Goal: Task Accomplishment & Management: Use online tool/utility

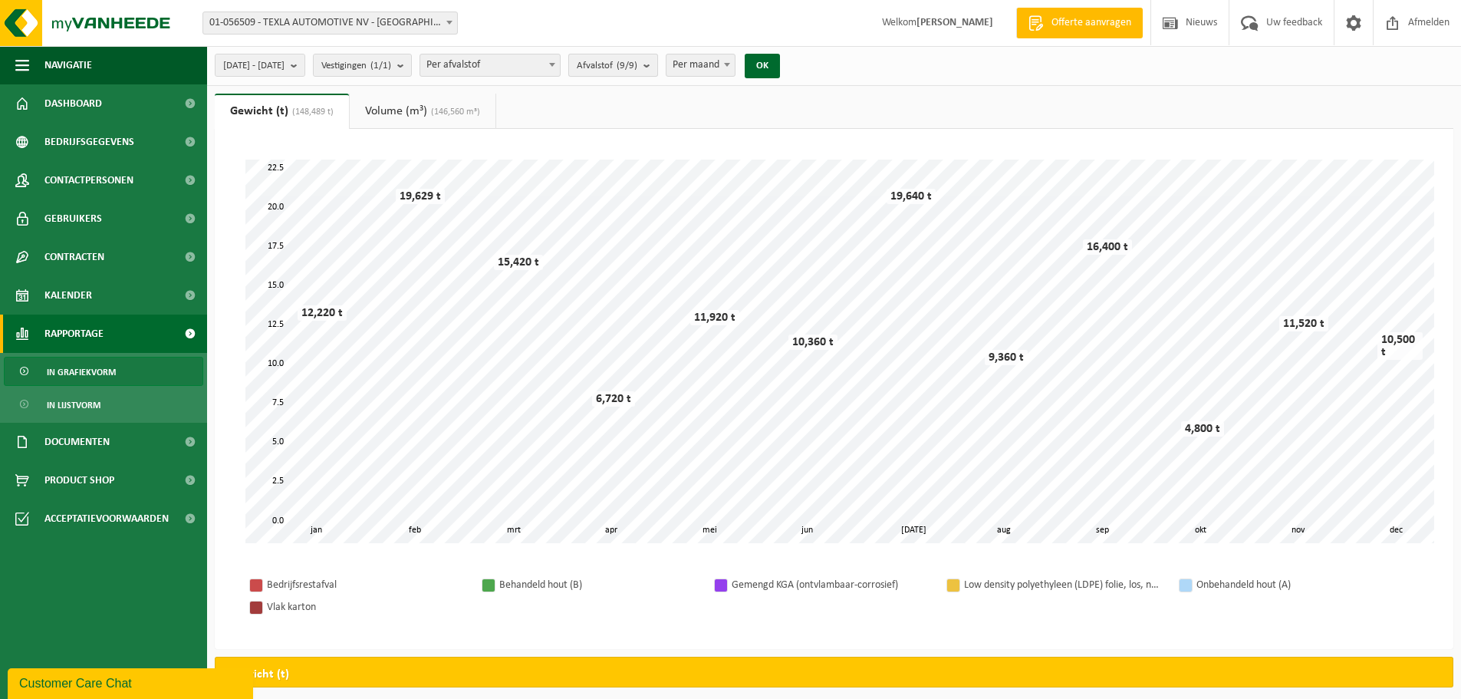
click at [637, 67] on count "(9/9)" at bounding box center [627, 66] width 21 height 10
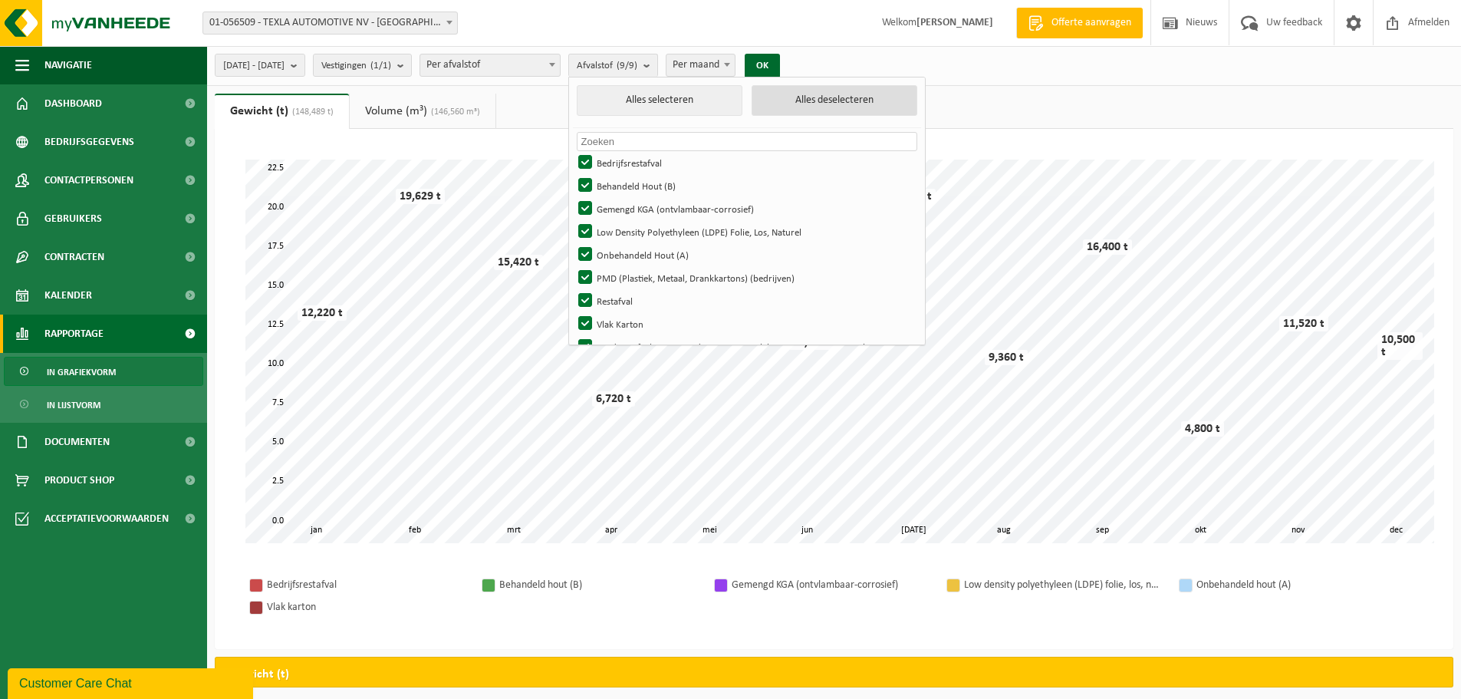
click at [887, 104] on button "Alles deselecteren" at bounding box center [835, 100] width 166 height 31
checkbox input "false"
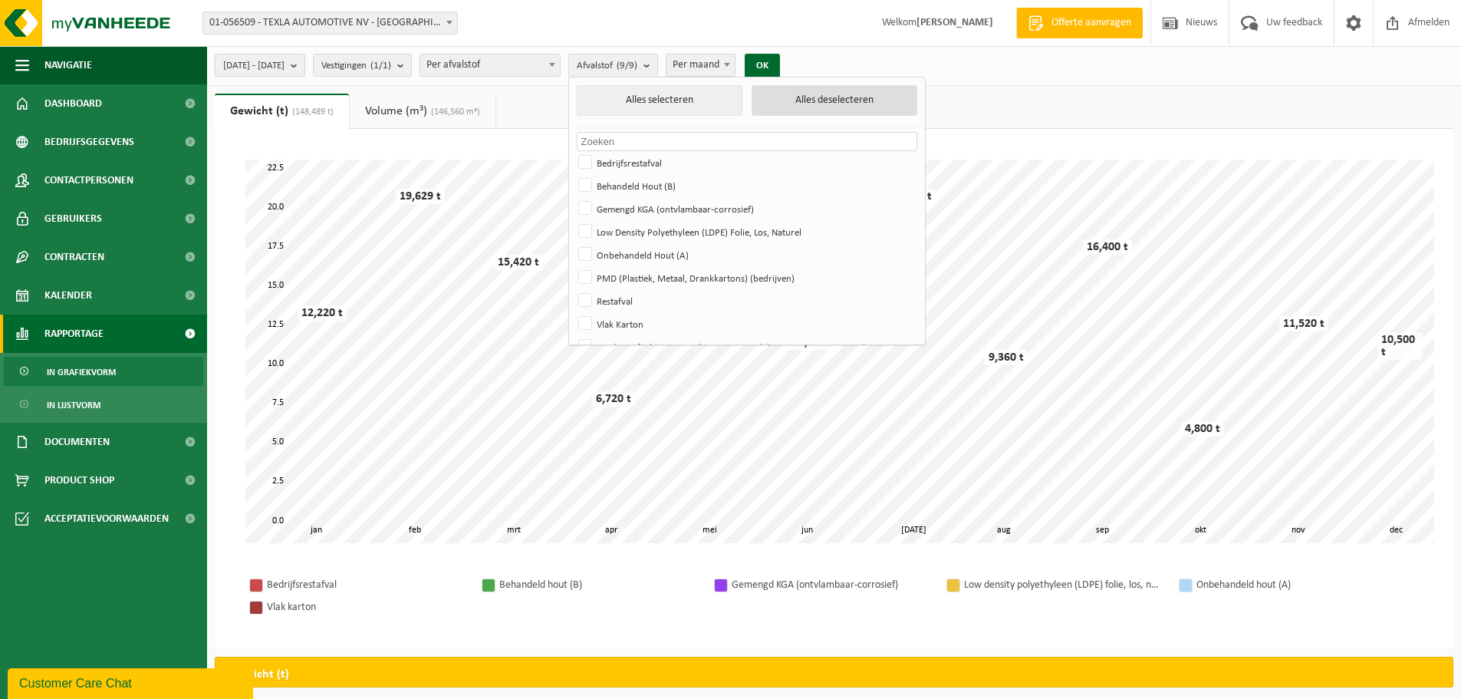
checkbox input "false"
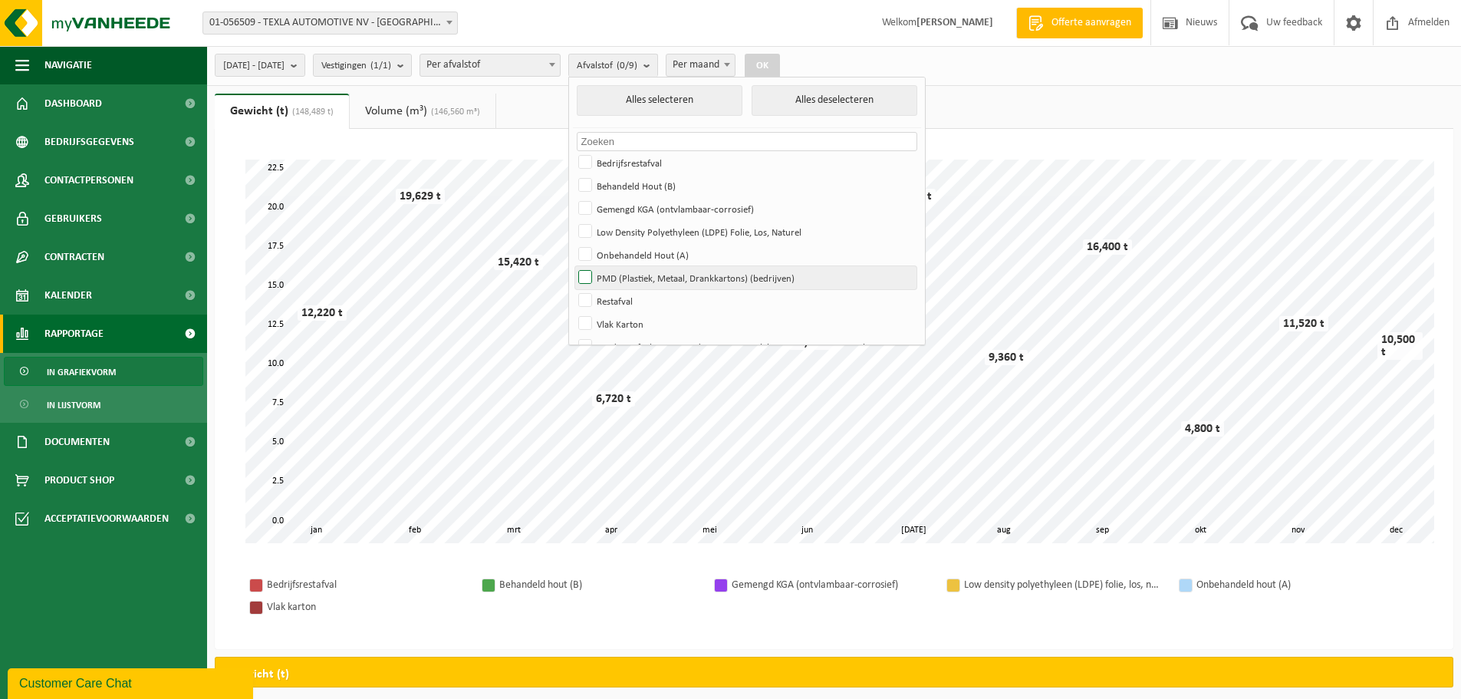
click at [687, 275] on label "PMD (Plastiek, Metaal, Drankkartons) (bedrijven)" at bounding box center [745, 277] width 341 height 23
click at [573, 266] on input "PMD (Plastiek, Metaal, Drankkartons) (bedrijven)" at bounding box center [572, 265] width 1 height 1
checkbox input "true"
click at [649, 301] on label "Restafval" at bounding box center [745, 300] width 341 height 23
click at [573, 289] on input "Restafval" at bounding box center [572, 288] width 1 height 1
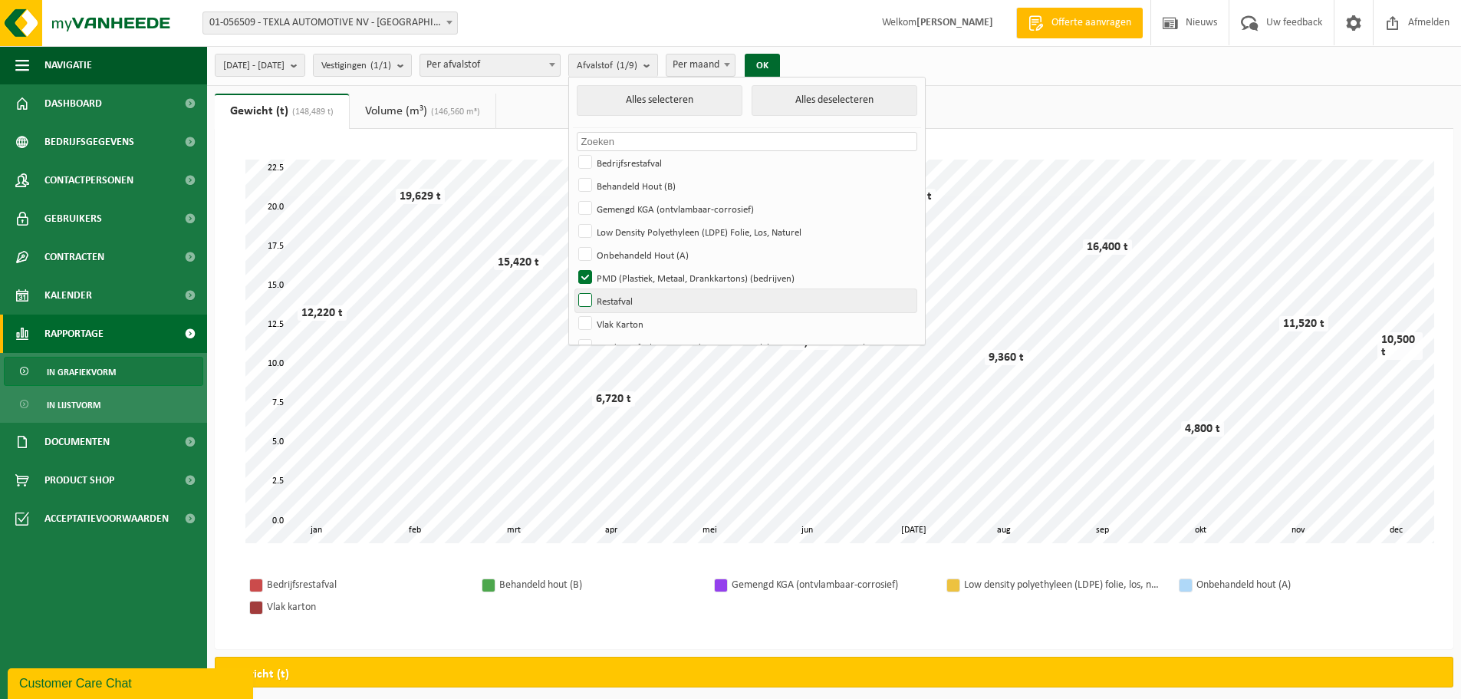
checkbox input "true"
click at [780, 55] on button "OK" at bounding box center [762, 66] width 35 height 25
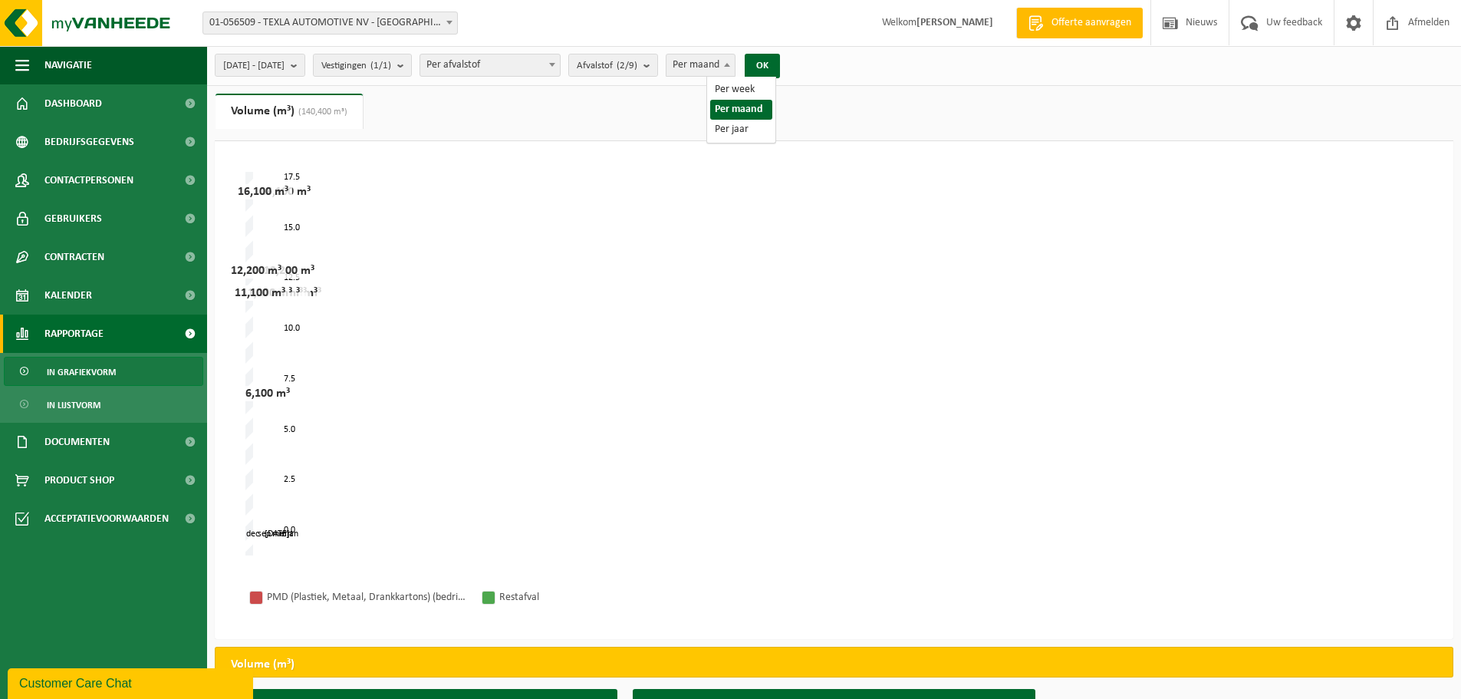
click at [735, 61] on span at bounding box center [727, 64] width 15 height 20
click at [780, 67] on button "OK" at bounding box center [762, 66] width 35 height 25
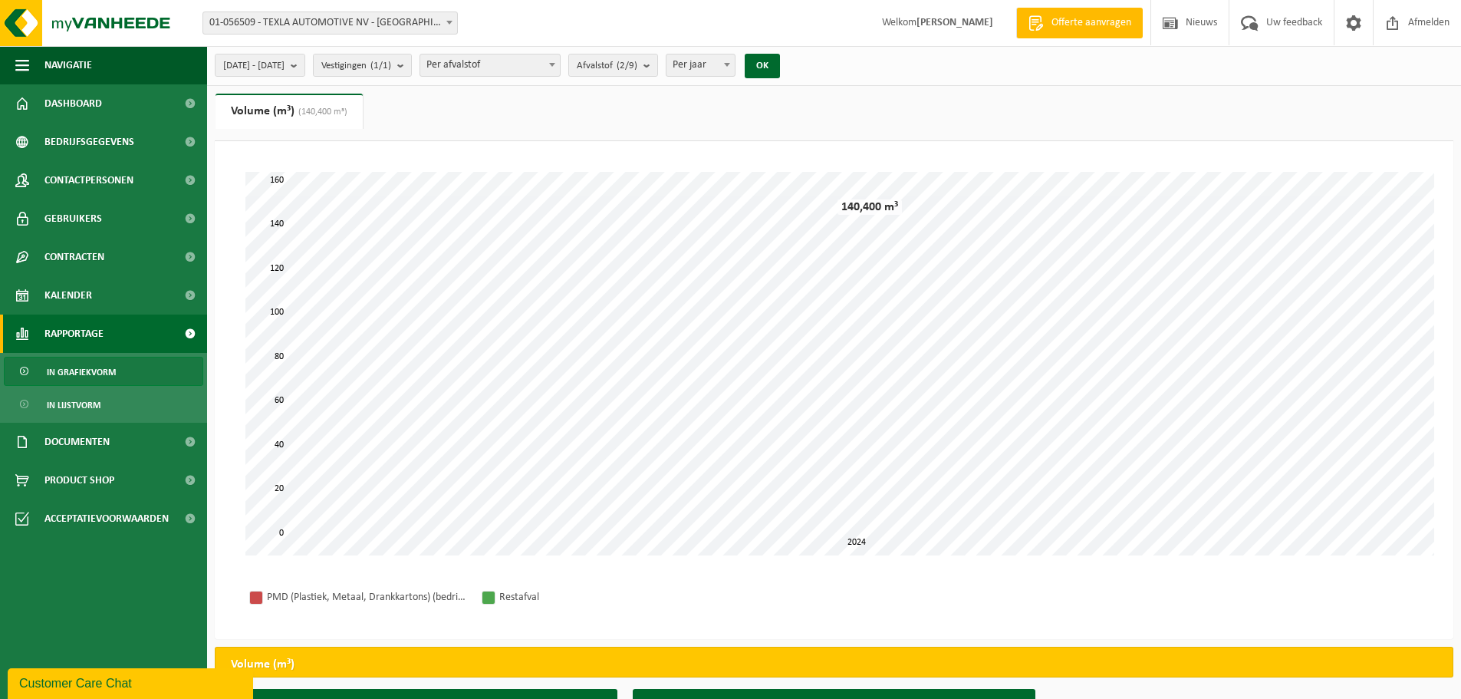
click at [735, 65] on span "Per jaar" at bounding box center [701, 64] width 68 height 21
select select "2"
click at [780, 67] on button "OK" at bounding box center [762, 66] width 35 height 25
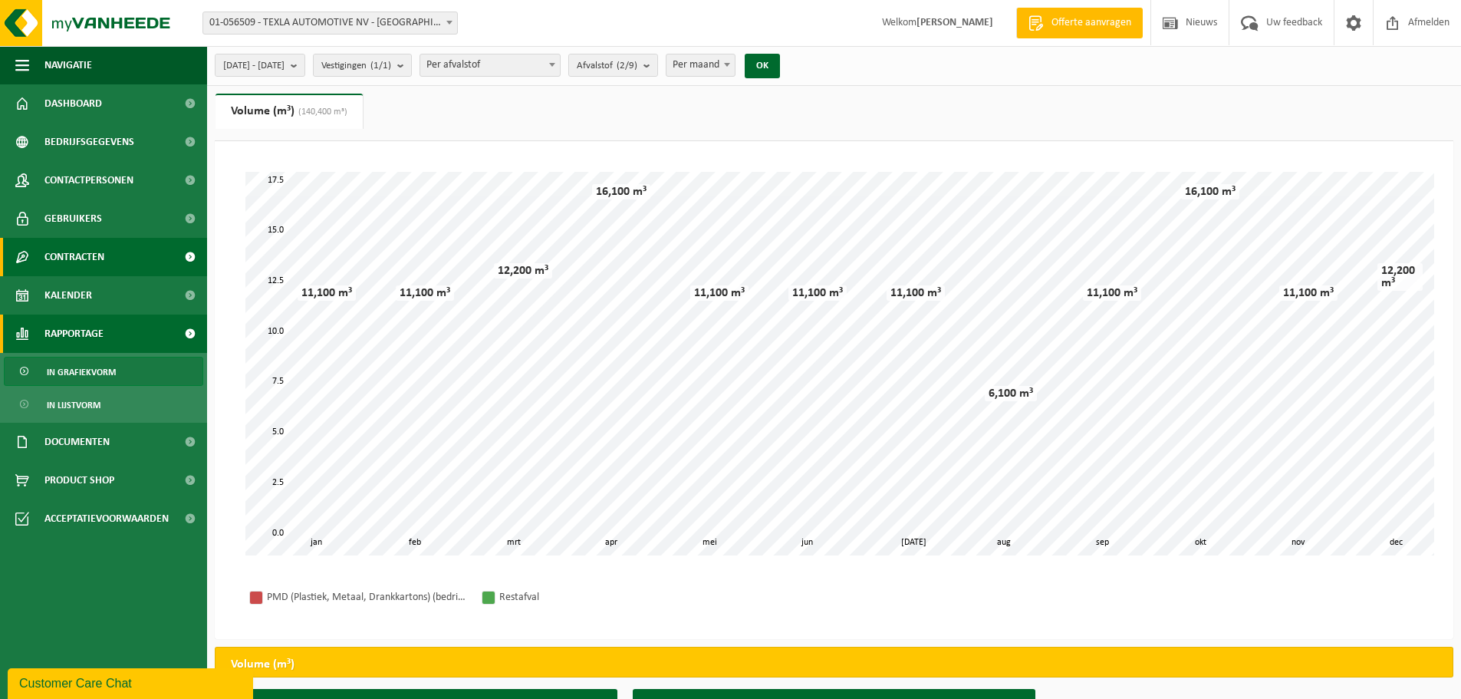
click at [93, 256] on span "Contracten" at bounding box center [74, 257] width 60 height 38
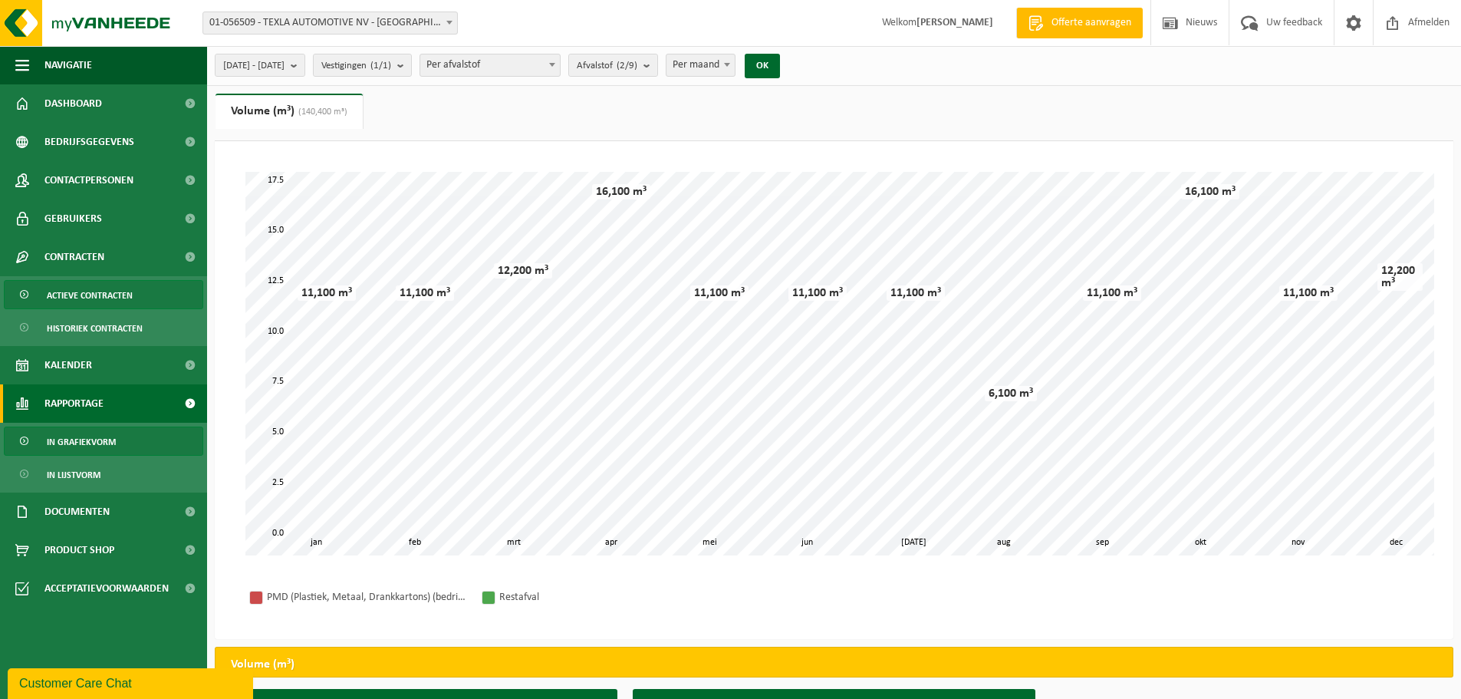
click at [93, 300] on span "Actieve contracten" at bounding box center [90, 295] width 86 height 29
